Goal: Transaction & Acquisition: Purchase product/service

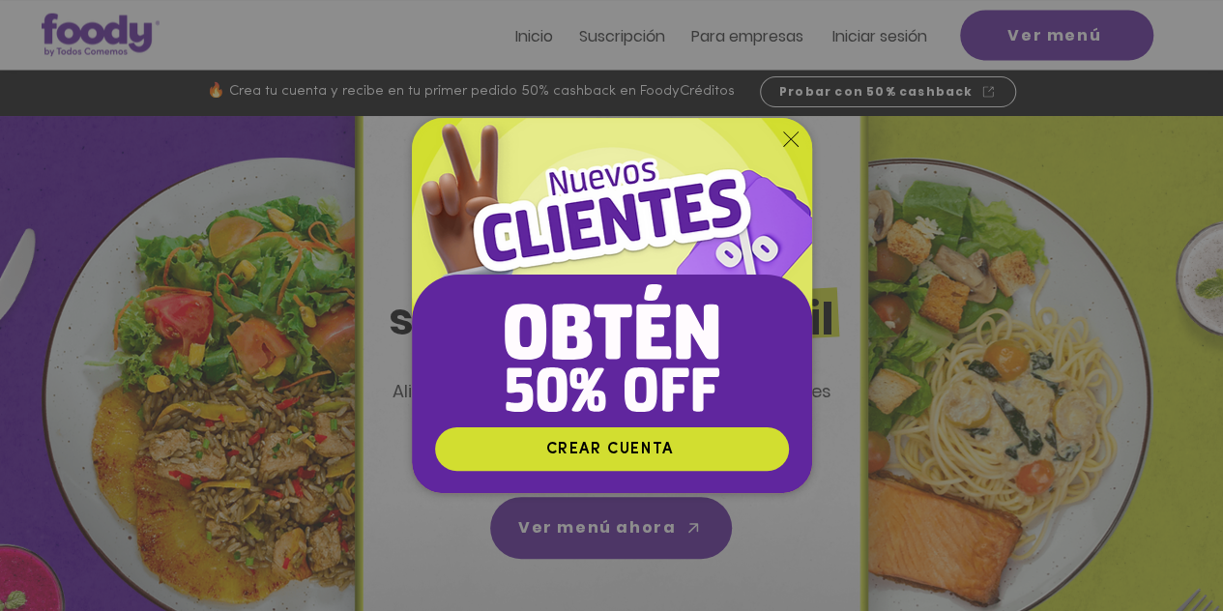
click at [789, 136] on icon "Volver al sitio" at bounding box center [790, 139] width 15 height 15
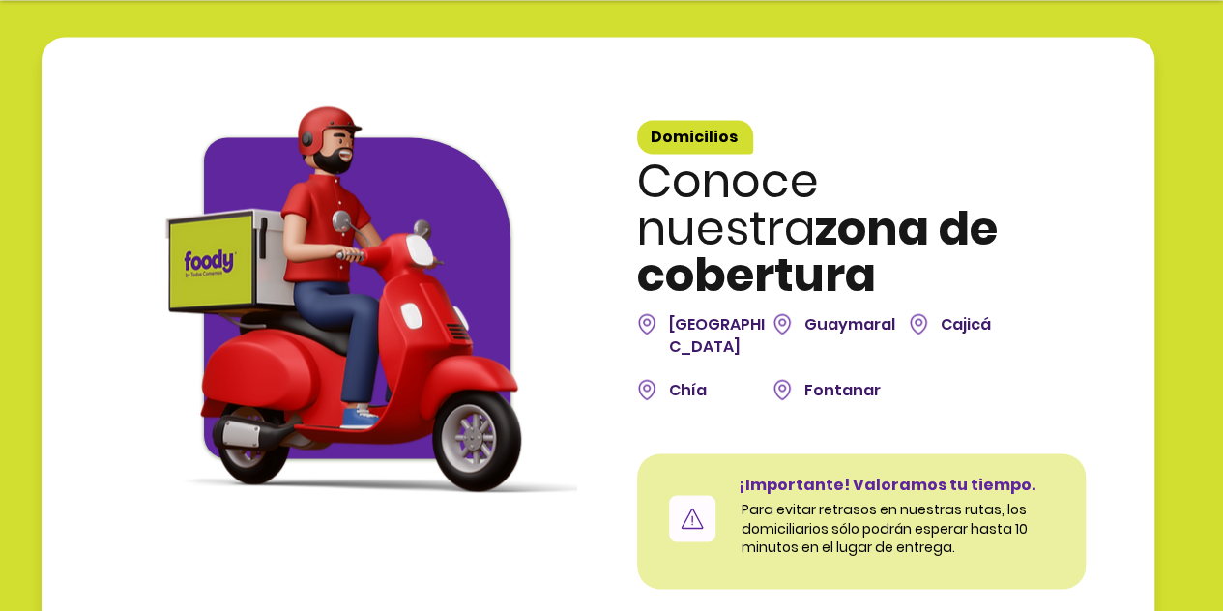
scroll to position [5270, 0]
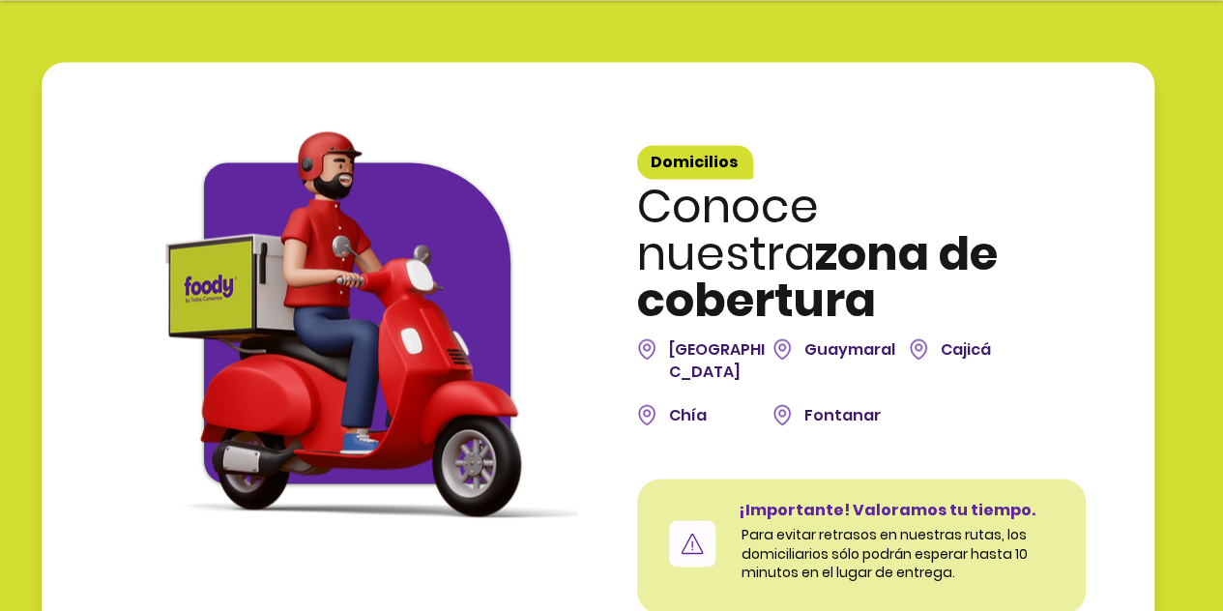
click at [845, 337] on span "Guaymaral" at bounding box center [849, 348] width 91 height 22
click at [1031, 86] on div at bounding box center [598, 362] width 1113 height 601
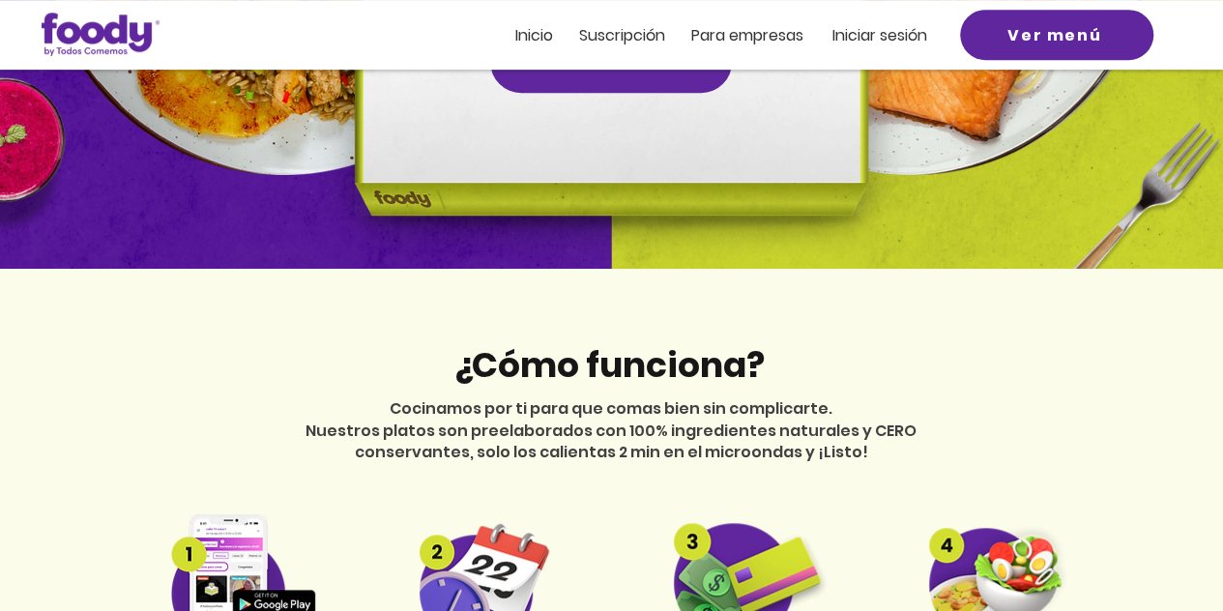
scroll to position [0, 0]
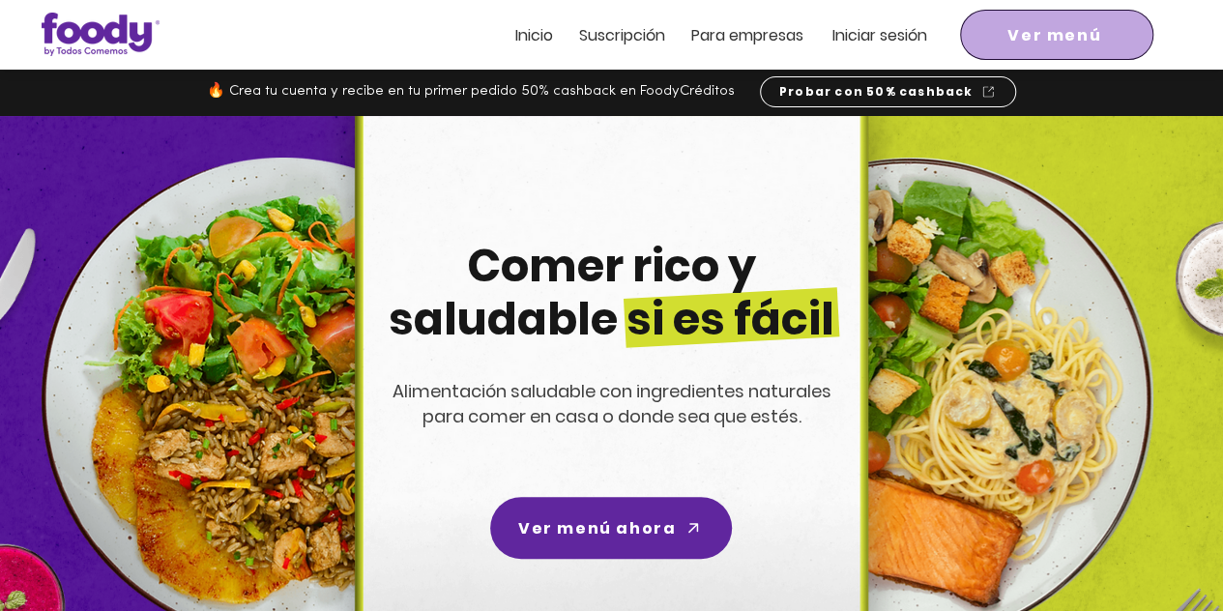
click at [1042, 40] on span "Ver menú" at bounding box center [1055, 35] width 94 height 24
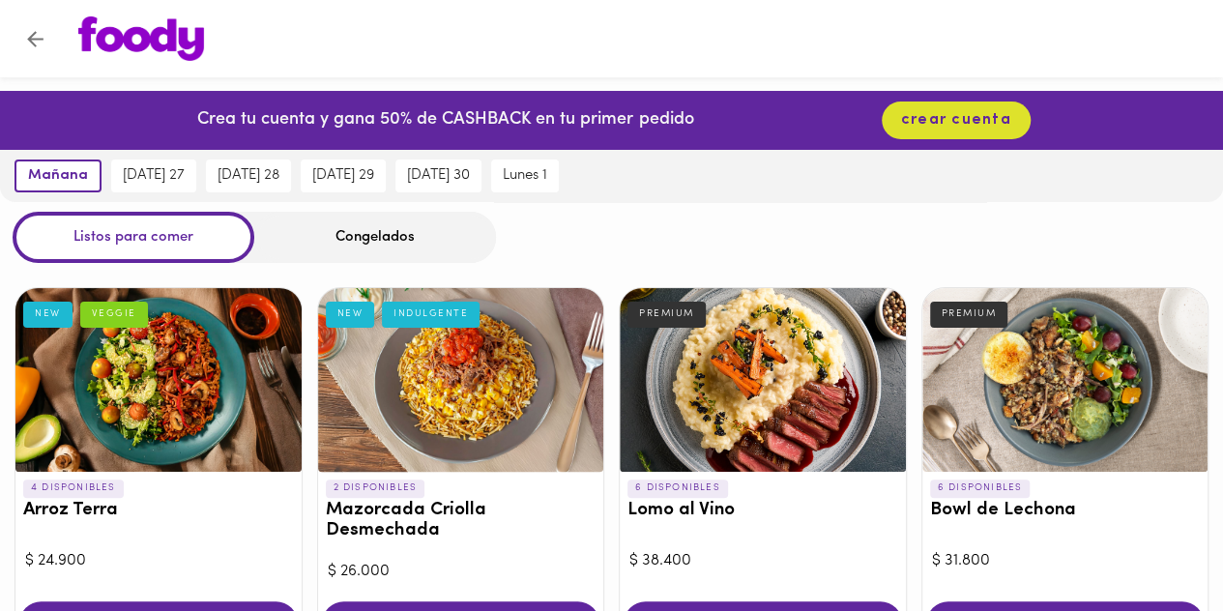
click at [406, 223] on div "Congelados" at bounding box center [375, 237] width 242 height 51
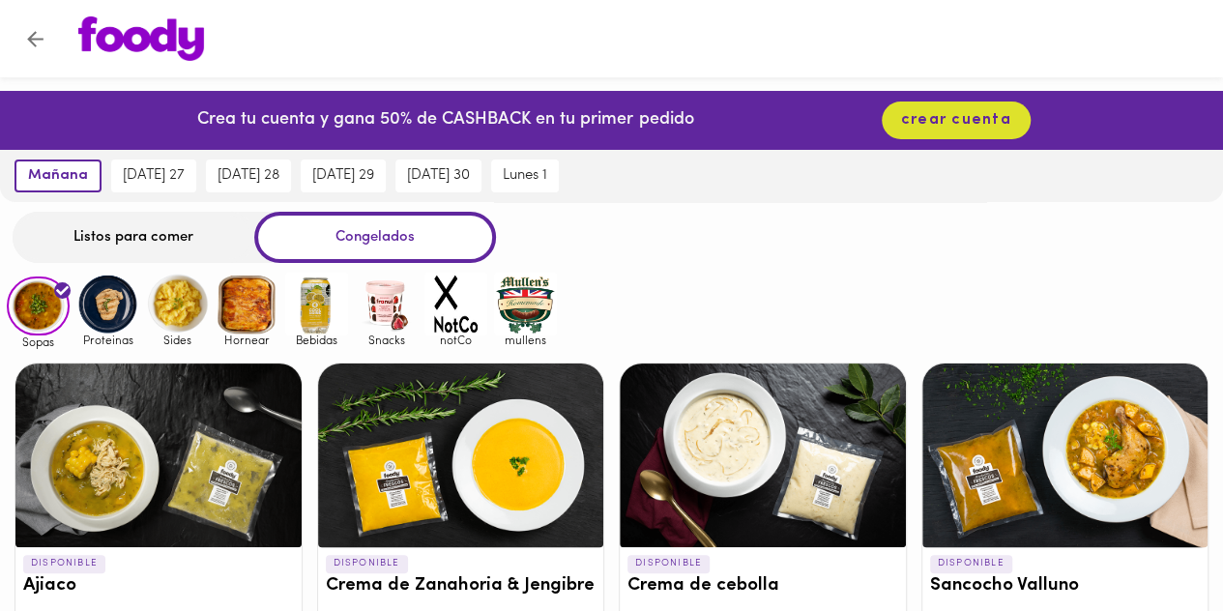
click at [168, 236] on div "Listos para comer" at bounding box center [134, 237] width 242 height 51
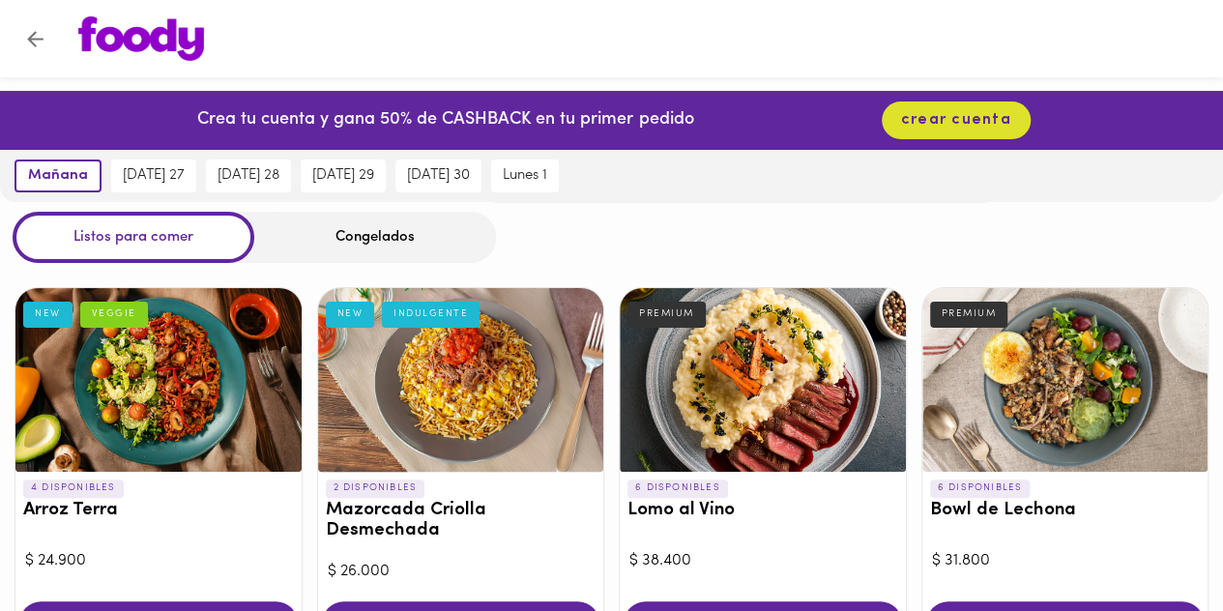
click at [393, 227] on div "Congelados" at bounding box center [375, 237] width 242 height 51
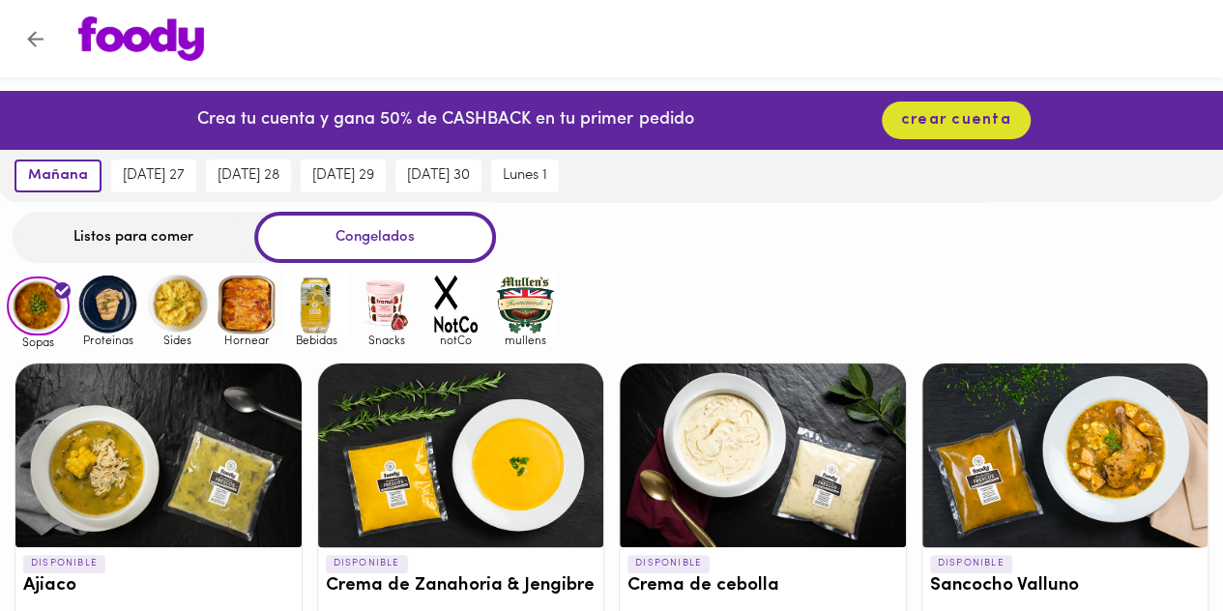
click at [143, 224] on div "Listos para comer" at bounding box center [134, 237] width 242 height 51
